Goal: Navigation & Orientation: Find specific page/section

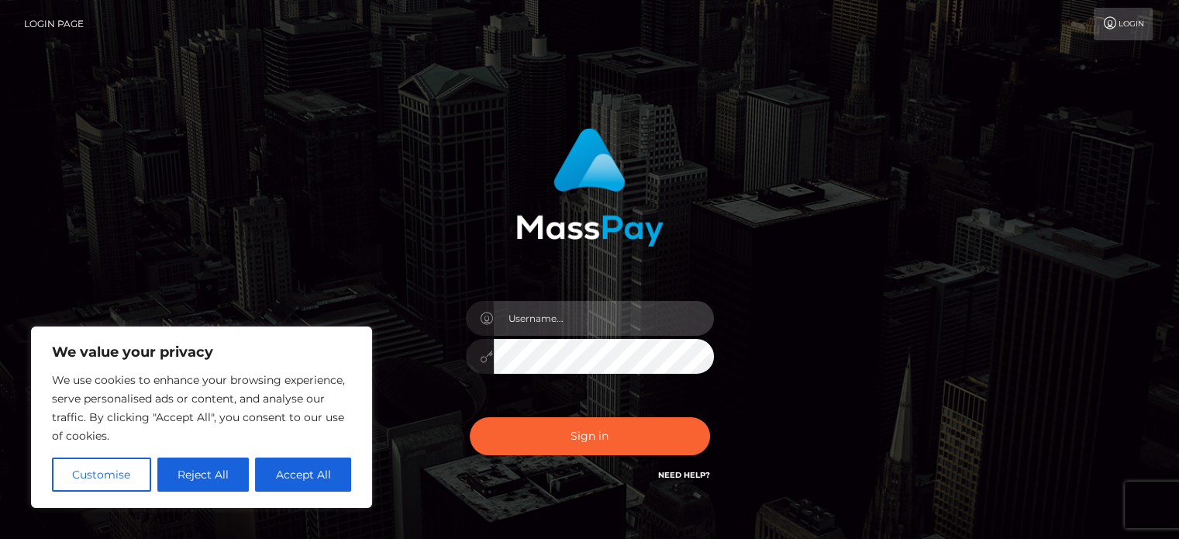
click at [533, 312] on input "text" at bounding box center [604, 318] width 220 height 35
paste input "[PERSON_NAME][EMAIL_ADDRESS][PERSON_NAME][DOMAIN_NAME]"
click at [606, 312] on input "joshua.manalad@patrianna.com" at bounding box center [604, 318] width 220 height 35
type input "joshua.manalad@patrianna.com"
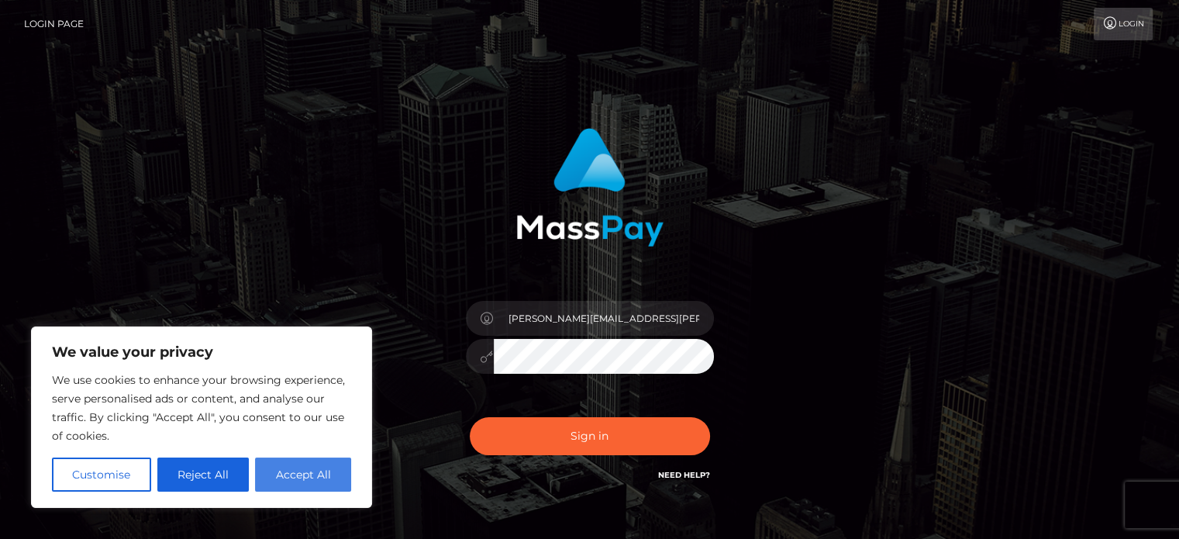
click at [304, 481] on button "Accept All" at bounding box center [303, 474] width 96 height 34
checkbox input "true"
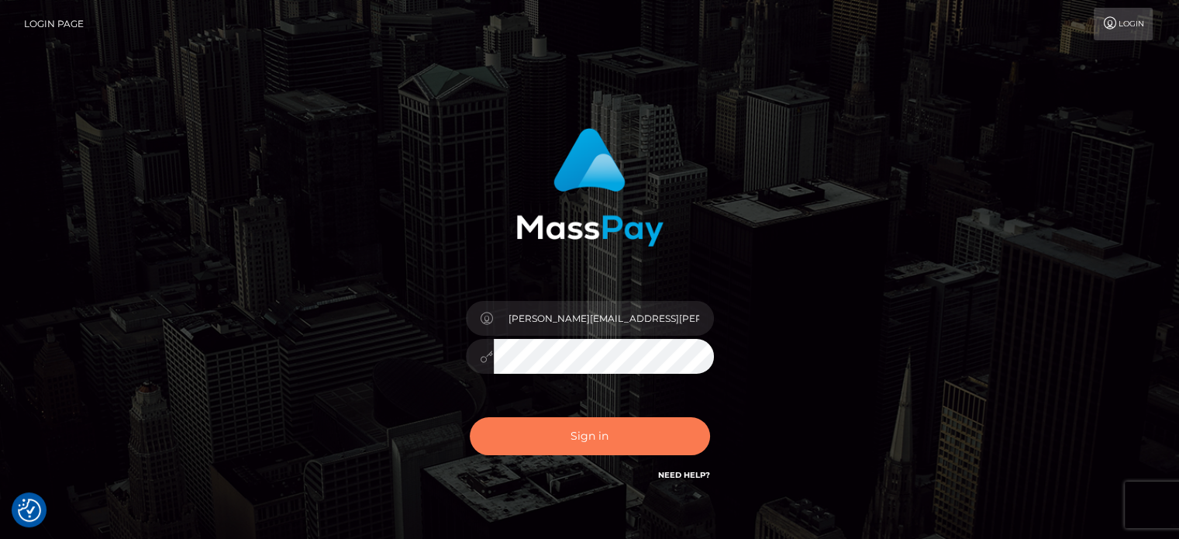
click at [593, 443] on button "Sign in" at bounding box center [590, 436] width 240 height 38
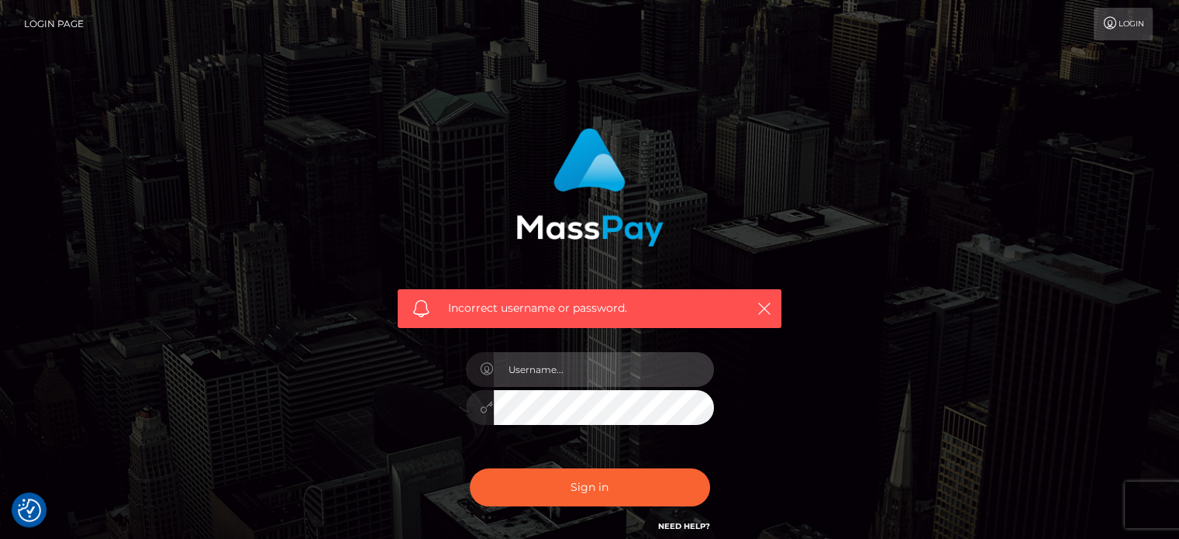
click at [577, 372] on input "text" at bounding box center [604, 369] width 220 height 35
type input "[PERSON_NAME][EMAIL_ADDRESS][PERSON_NAME][DOMAIN_NAME]"
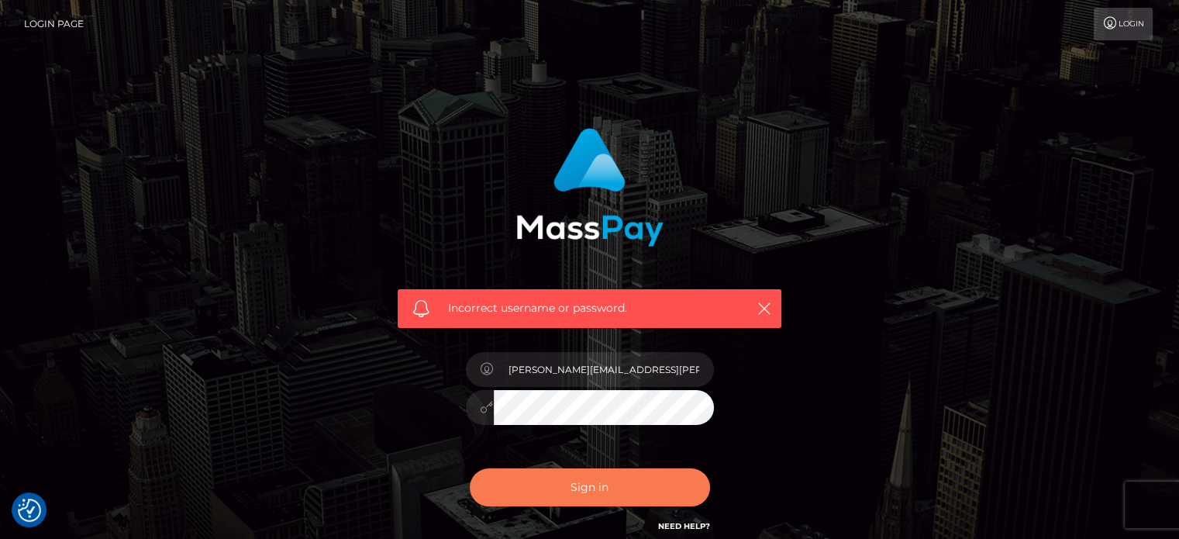
click at [561, 497] on button "Sign in" at bounding box center [590, 487] width 240 height 38
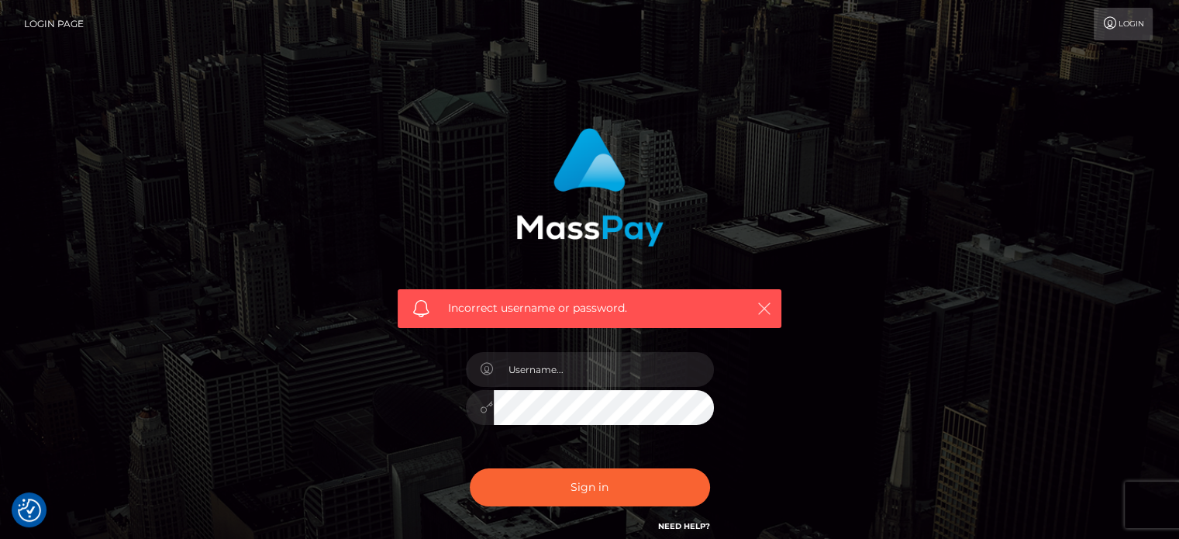
click at [771, 307] on icon "button" at bounding box center [765, 309] width 16 height 16
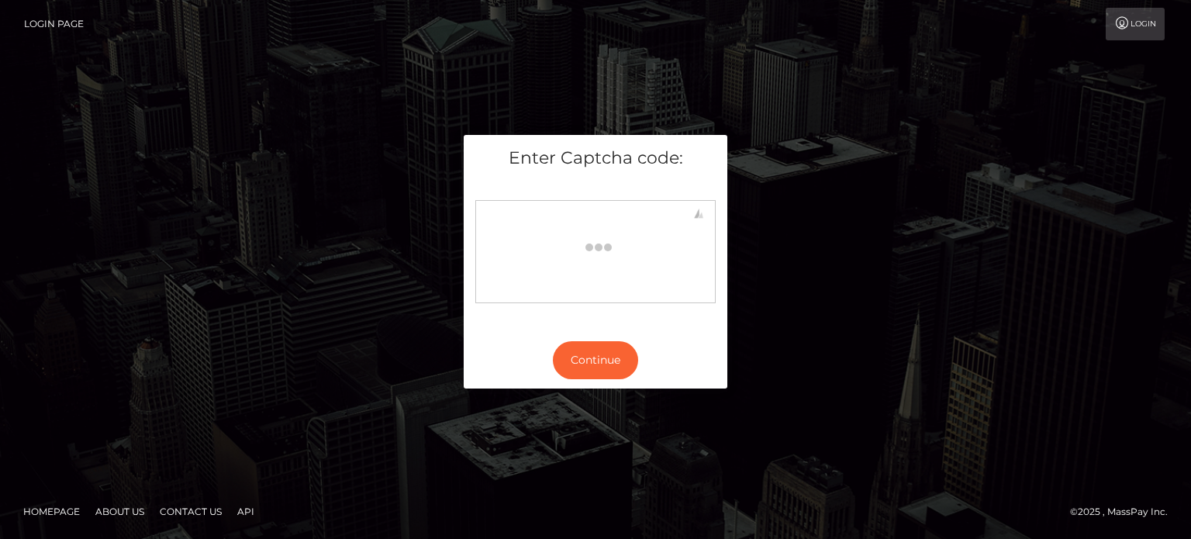
click at [595, 362] on button "Continue" at bounding box center [595, 360] width 85 height 38
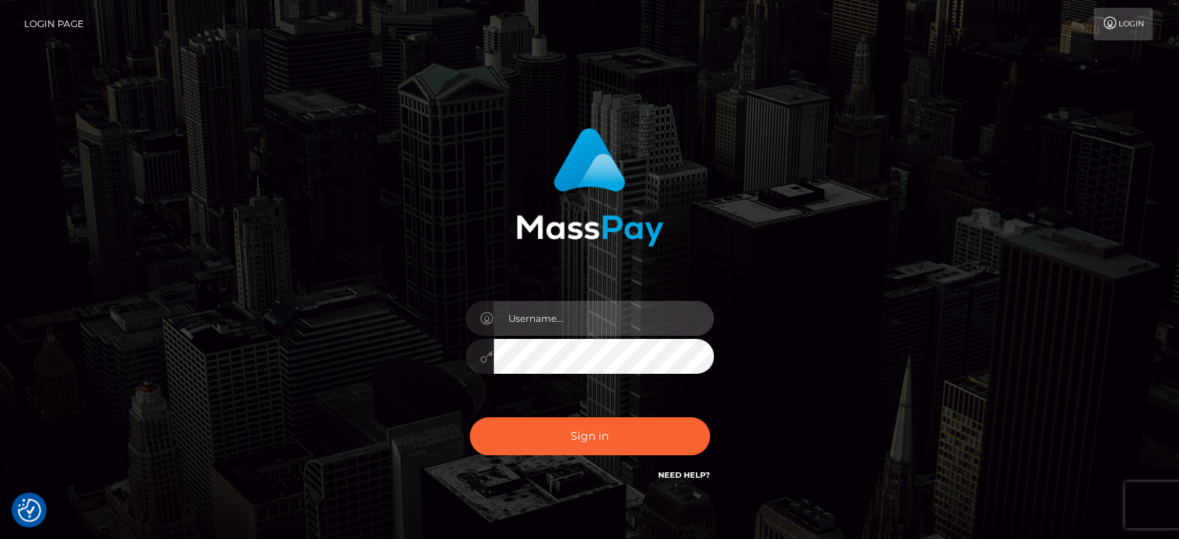
click at [568, 323] on input "text" at bounding box center [604, 318] width 220 height 35
click at [566, 329] on input "text" at bounding box center [604, 318] width 220 height 35
click at [637, 325] on input "text" at bounding box center [604, 318] width 220 height 35
click at [588, 328] on input "text" at bounding box center [604, 318] width 220 height 35
type input "joshua.ace"
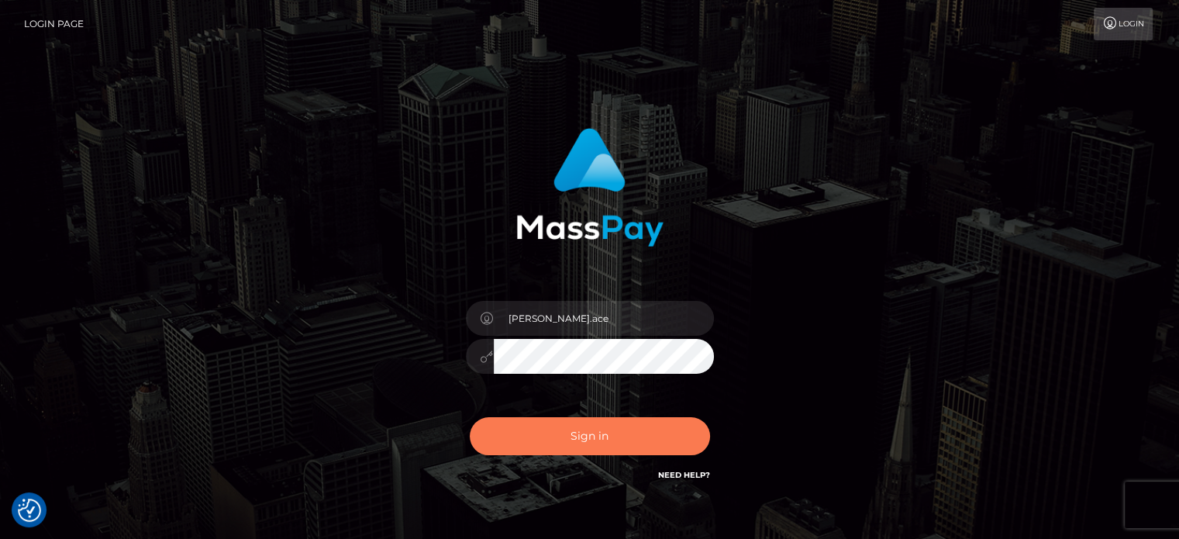
click at [572, 447] on button "Sign in" at bounding box center [590, 436] width 240 height 38
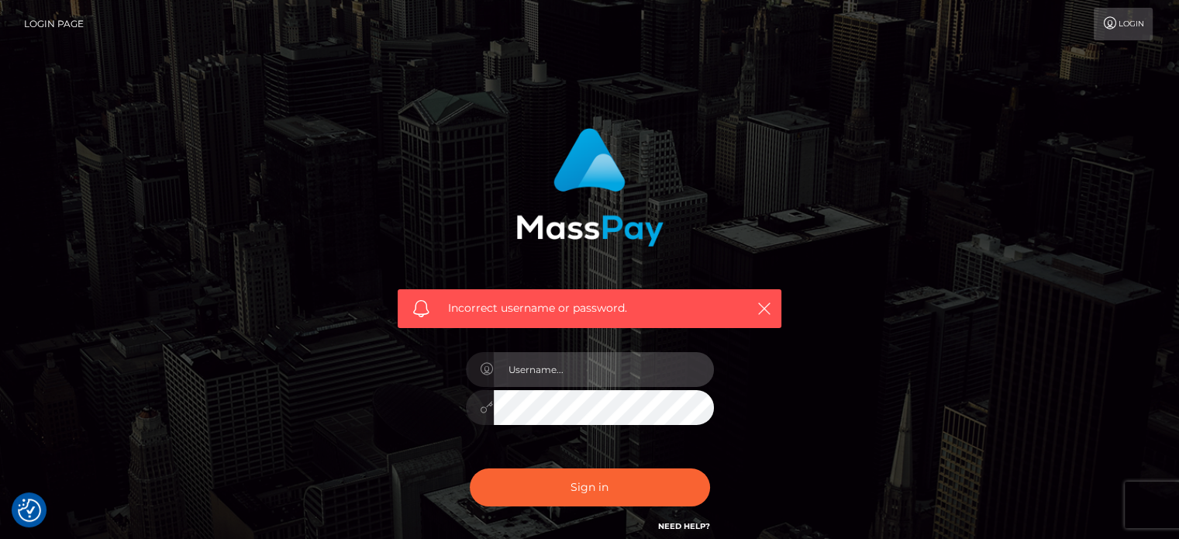
click at [555, 371] on input "text" at bounding box center [604, 369] width 220 height 35
type input "[PERSON_NAME].ACE"
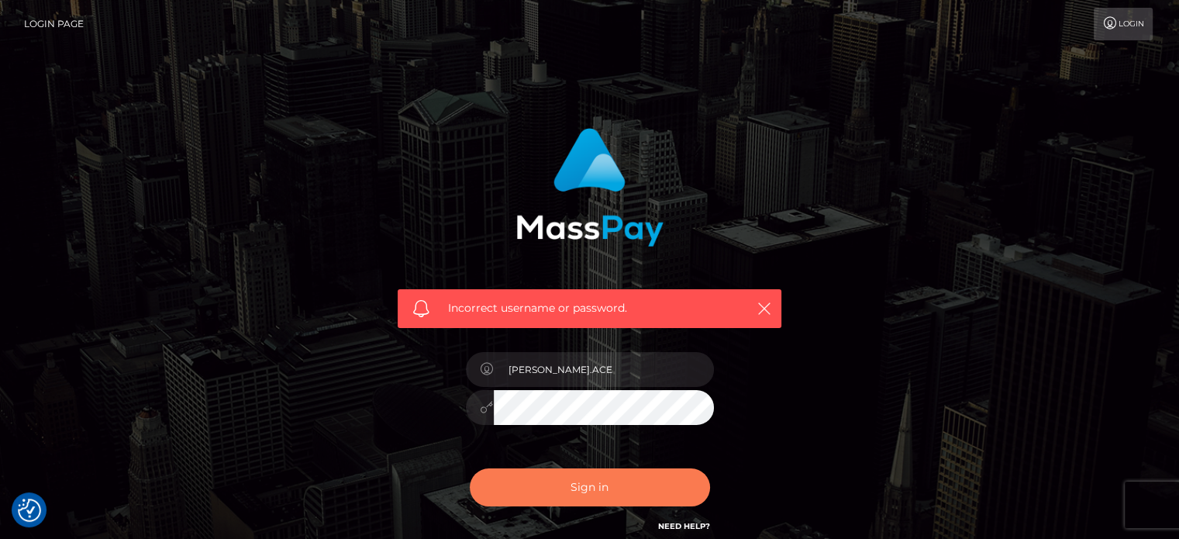
click at [576, 492] on button "Sign in" at bounding box center [590, 487] width 240 height 38
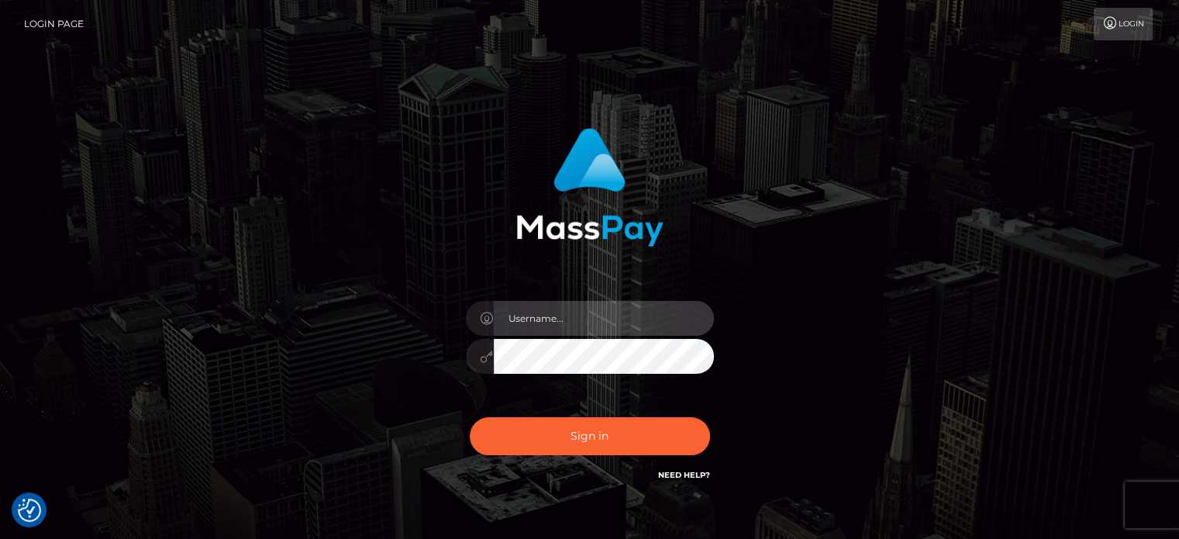
click at [551, 330] on input "text" at bounding box center [604, 318] width 220 height 35
click at [529, 315] on input "Josh.ACE" at bounding box center [604, 318] width 220 height 35
type input "Joshua.ACE"
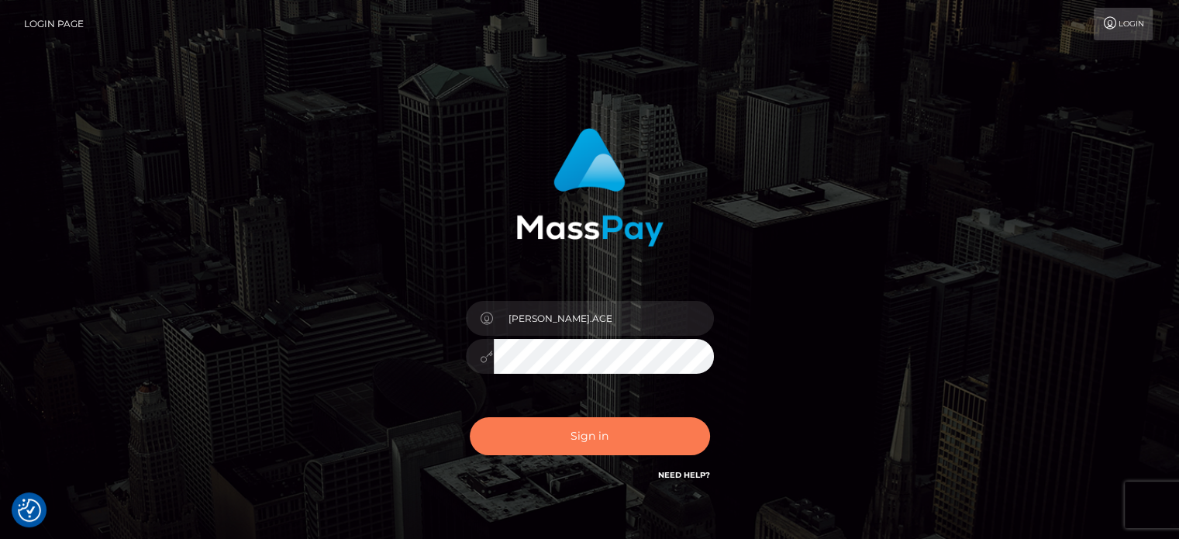
click at [582, 433] on button "Sign in" at bounding box center [590, 436] width 240 height 38
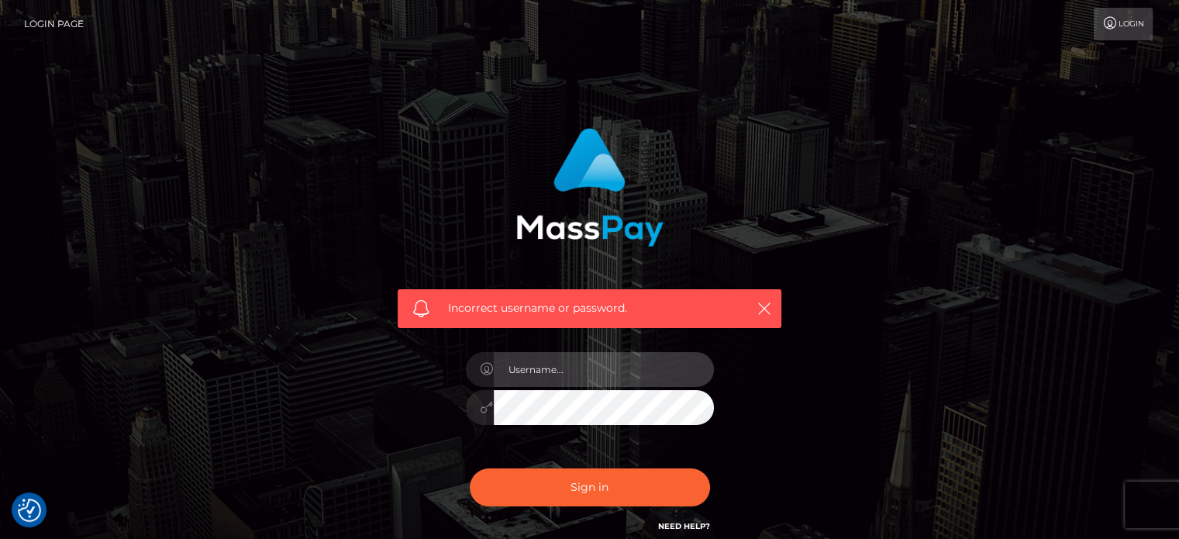
click at [563, 382] on input "text" at bounding box center [604, 369] width 220 height 35
type input "joshua.ace"
click at [470, 468] on button "Sign in" at bounding box center [590, 487] width 240 height 38
click at [567, 365] on input "text" at bounding box center [604, 369] width 220 height 35
type input "[PERSON_NAME].ace"
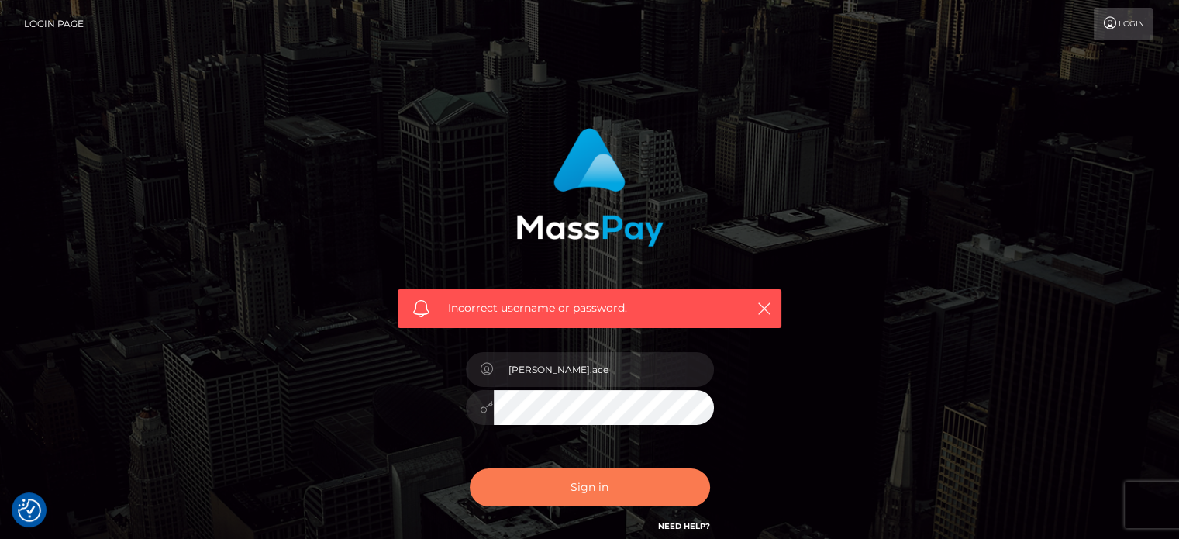
click at [615, 492] on button "Sign in" at bounding box center [590, 487] width 240 height 38
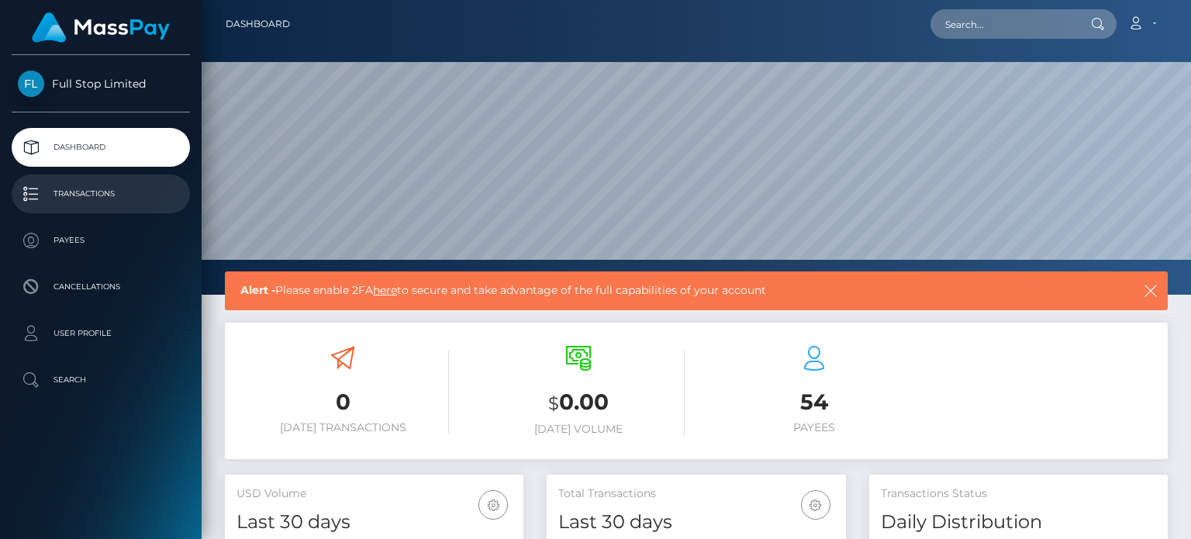
click at [103, 192] on p "Transactions" at bounding box center [101, 193] width 166 height 23
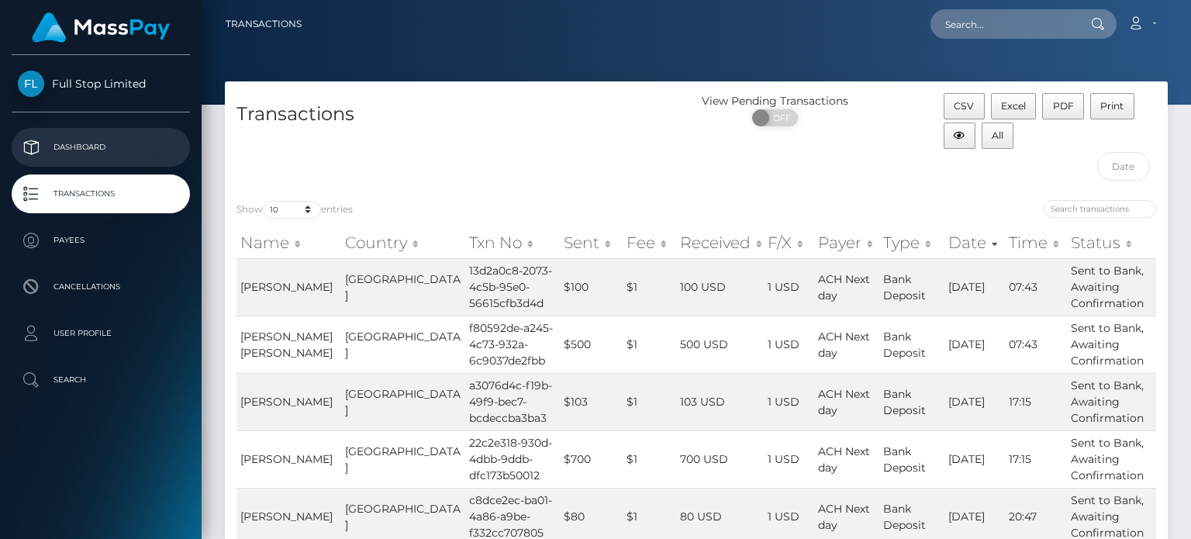
click at [82, 147] on p "Dashboard" at bounding box center [101, 147] width 166 height 23
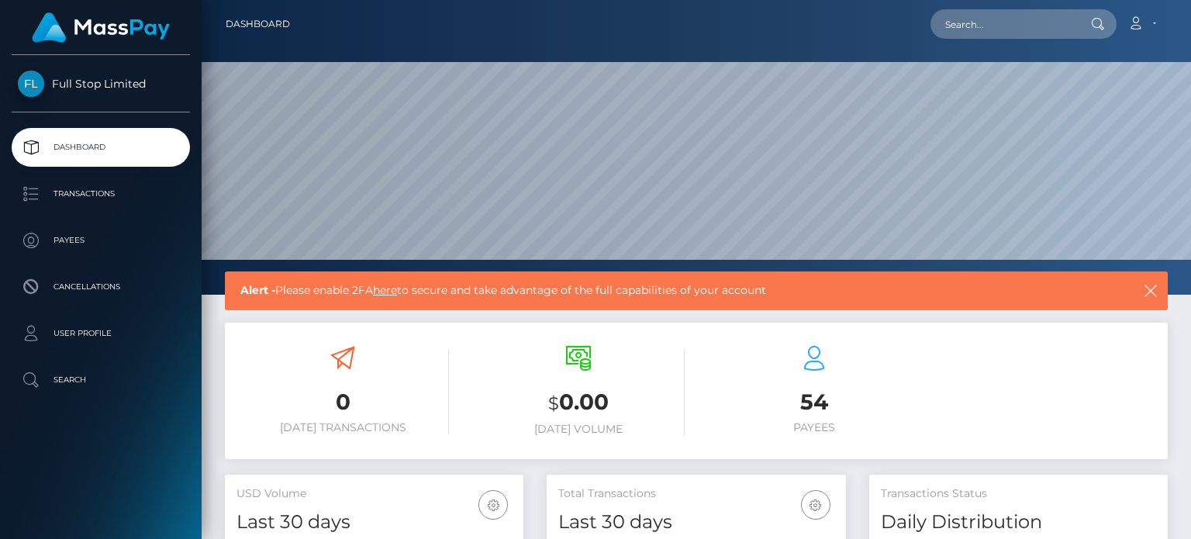
scroll to position [274, 298]
click at [77, 254] on link "Payees" at bounding box center [101, 240] width 178 height 39
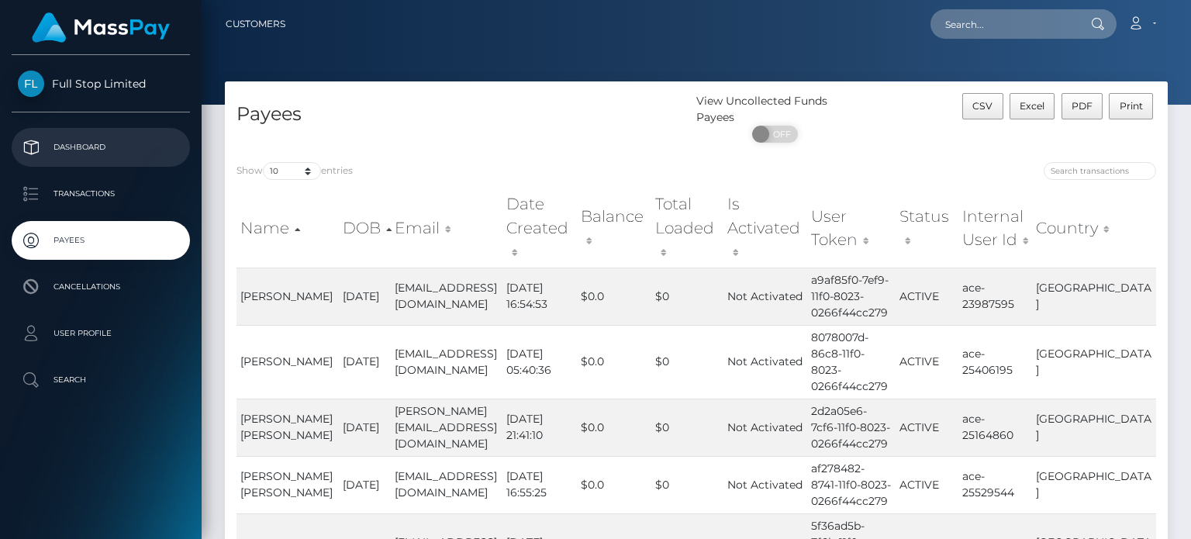
click at [76, 152] on p "Dashboard" at bounding box center [101, 147] width 166 height 23
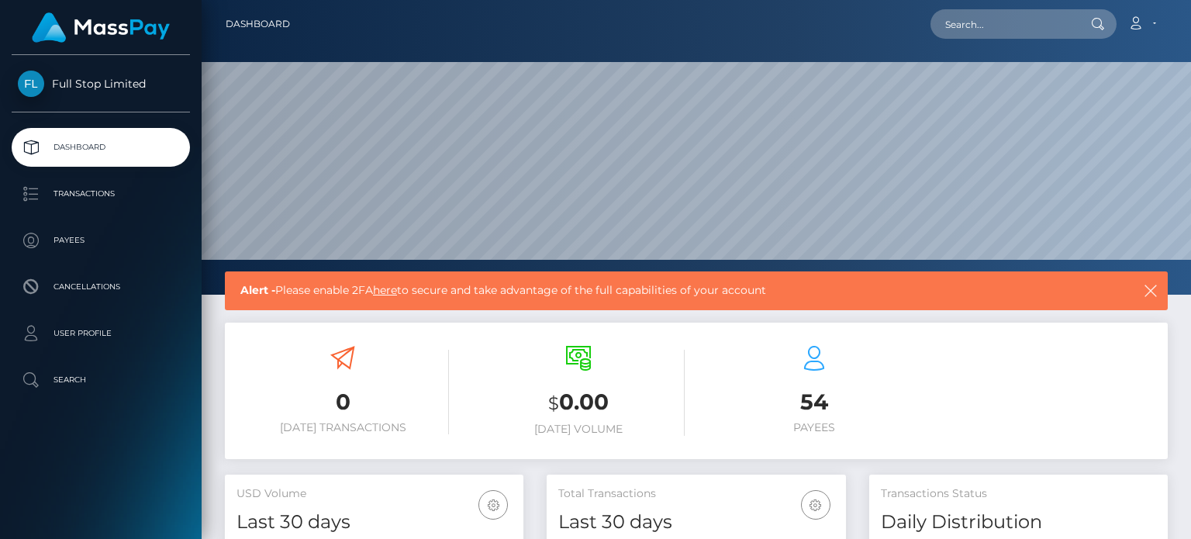
scroll to position [274, 298]
